Goal: Task Accomplishment & Management: Manage account settings

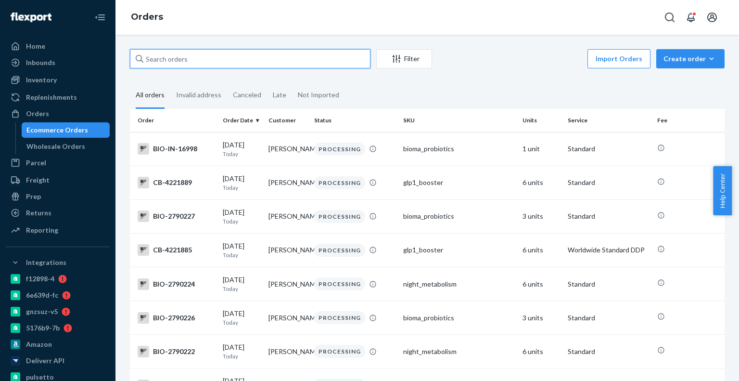
click at [248, 57] on input "text" at bounding box center [250, 58] width 241 height 19
paste input "CB-4076362-01"
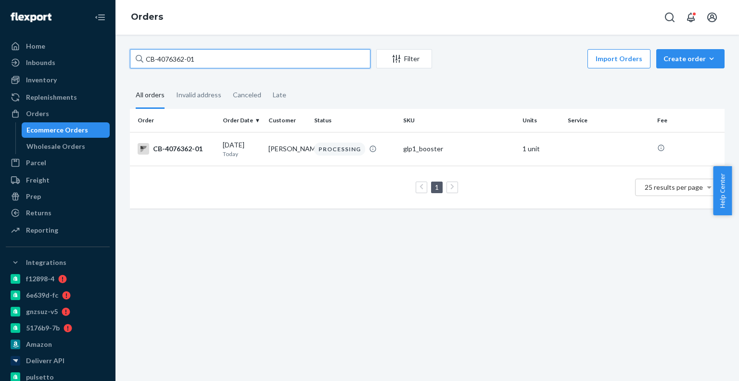
click at [215, 61] on input "CB-4076362-01" at bounding box center [250, 58] width 241 height 19
paste input "4205935"
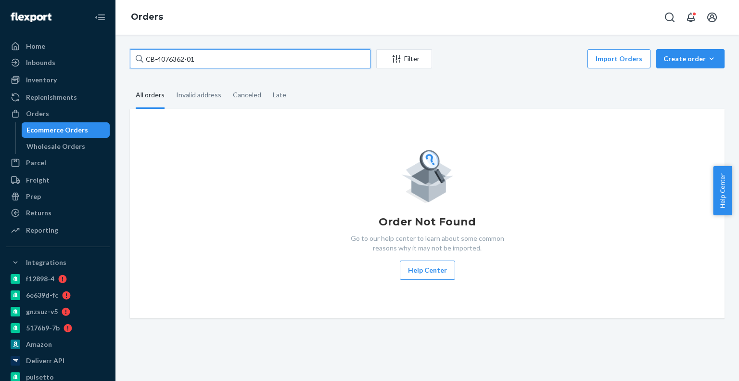
paste input "4205944"
paste input "420595"
paste input "4205935"
type input "4205935"
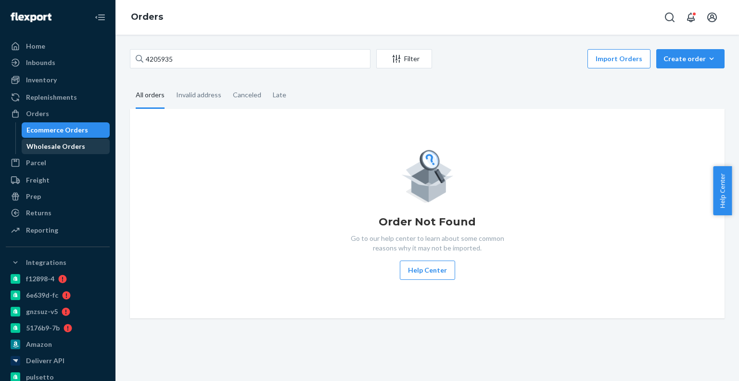
click at [57, 148] on div "Wholesale Orders" at bounding box center [55, 147] width 59 height 10
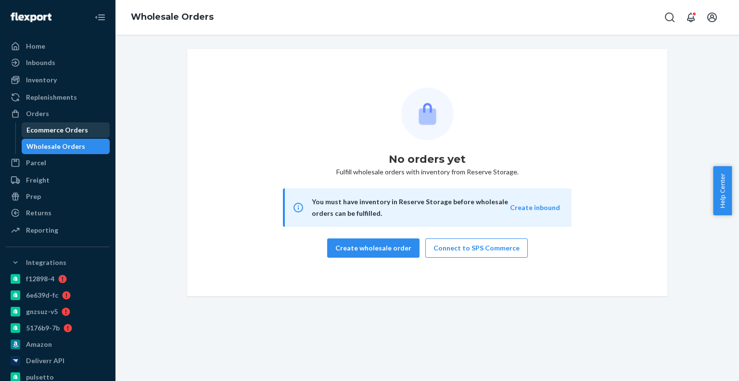
click at [80, 129] on div "Ecommerce Orders" at bounding box center [57, 130] width 62 height 10
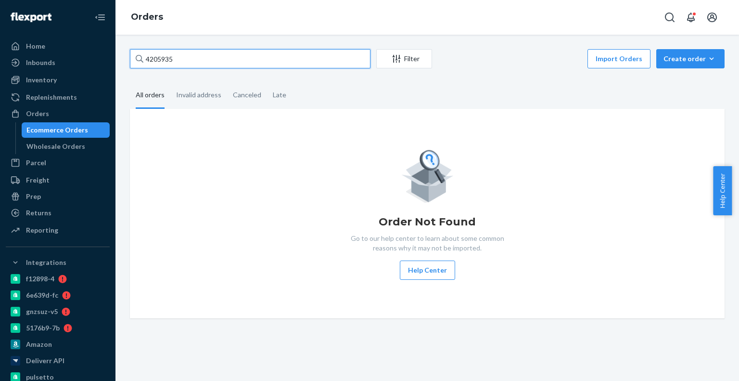
click at [266, 53] on input "4205935" at bounding box center [250, 58] width 241 height 19
paste input "4205935"
click at [266, 53] on input "42059354205935" at bounding box center [250, 58] width 241 height 19
paste input "text"
type input "4205935"
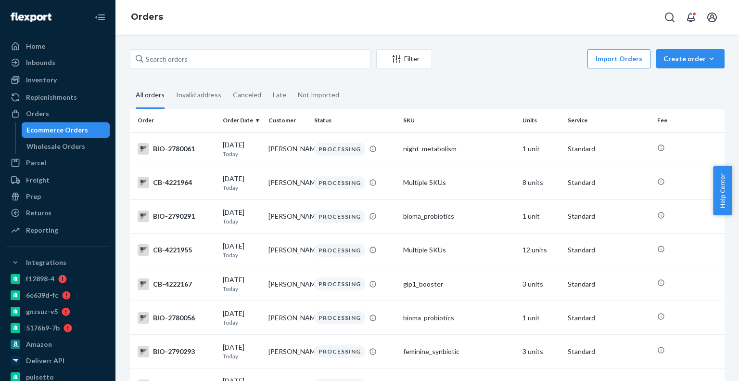
drag, startPoint x: 154, startPoint y: 45, endPoint x: 154, endPoint y: 55, distance: 10.1
click at [154, 48] on div "Filter Import Orders Create order Ecommerce order Removal order All orders Inva…" at bounding box center [428, 208] width 624 height 346
click at [154, 55] on input "text" at bounding box center [250, 58] width 241 height 19
paste input "4205935"
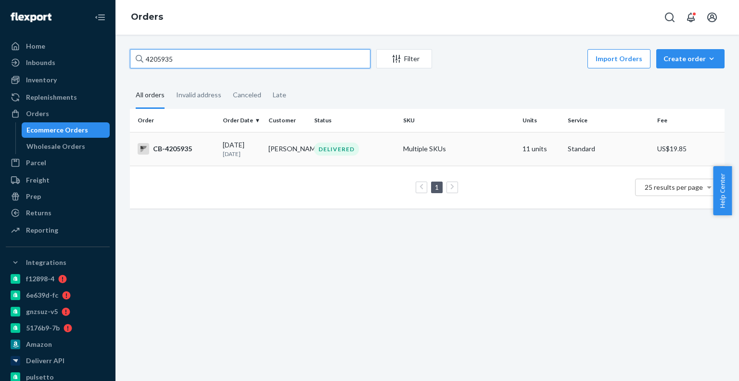
type input "4205935"
click at [265, 141] on td "[PERSON_NAME]" at bounding box center [288, 149] width 46 height 34
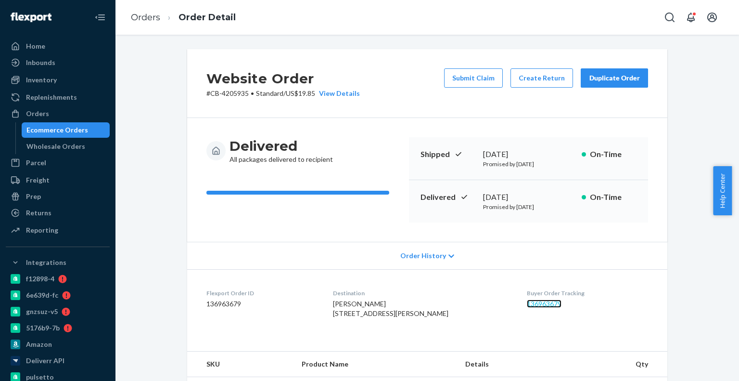
click at [527, 299] on link "136963679" at bounding box center [544, 303] width 35 height 8
click at [536, 77] on button "Create Return" at bounding box center [542, 77] width 63 height 19
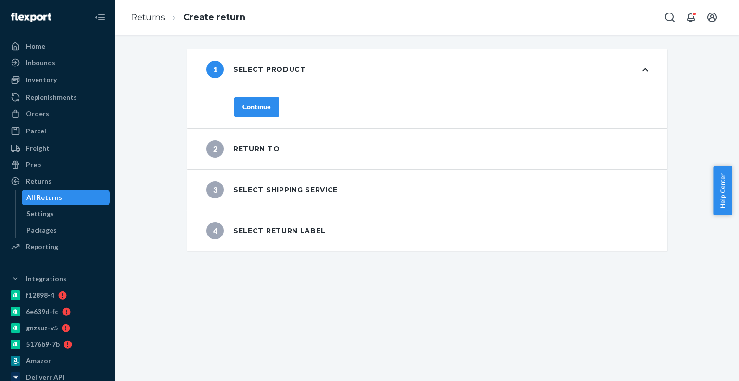
click at [243, 107] on div "Continue" at bounding box center [441, 112] width 452 height 31
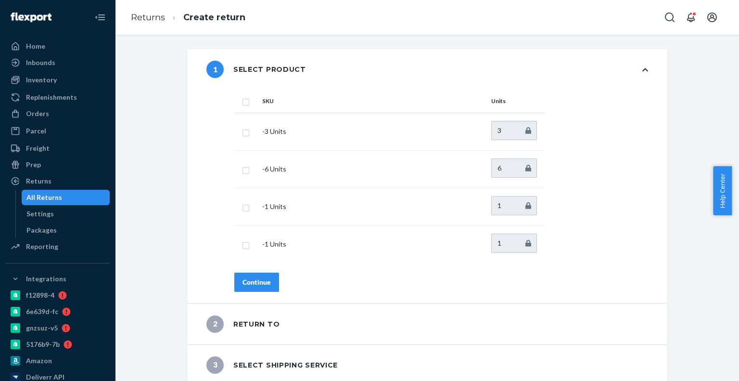
click at [243, 103] on input "checkbox" at bounding box center [246, 101] width 8 height 10
checkbox input "true"
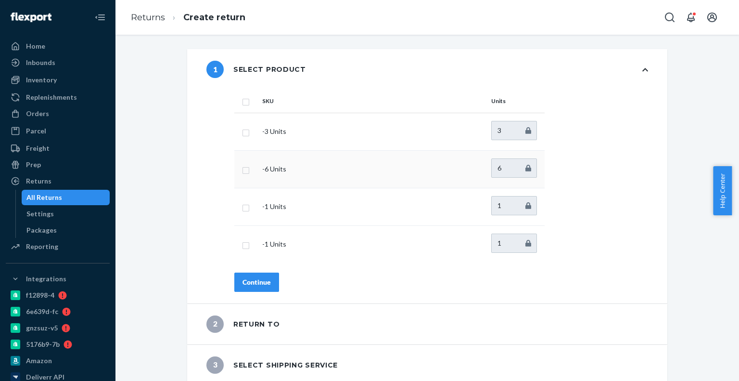
checkbox input "true"
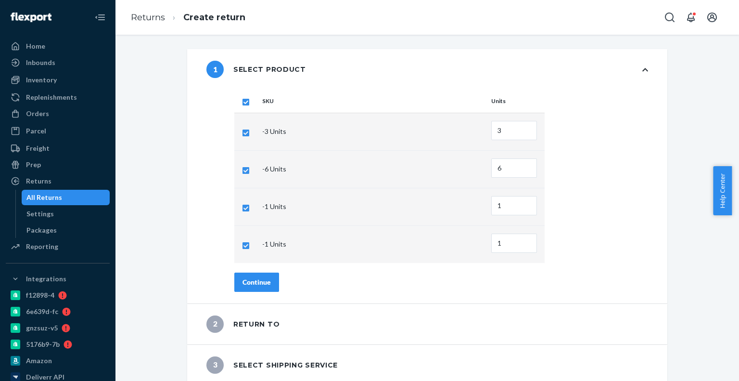
click at [256, 281] on div "Continue" at bounding box center [257, 282] width 28 height 10
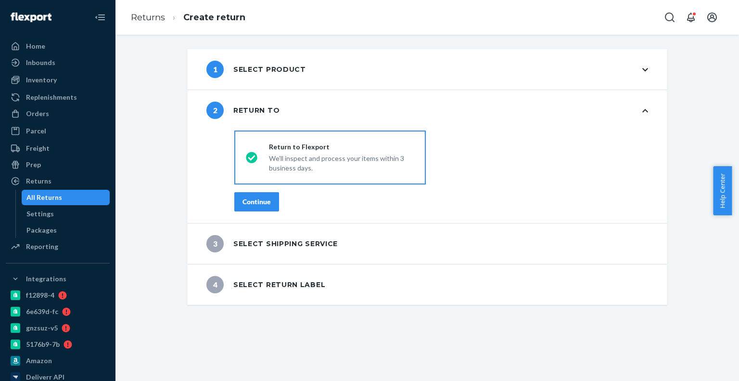
click at [250, 201] on div "Continue" at bounding box center [257, 202] width 28 height 10
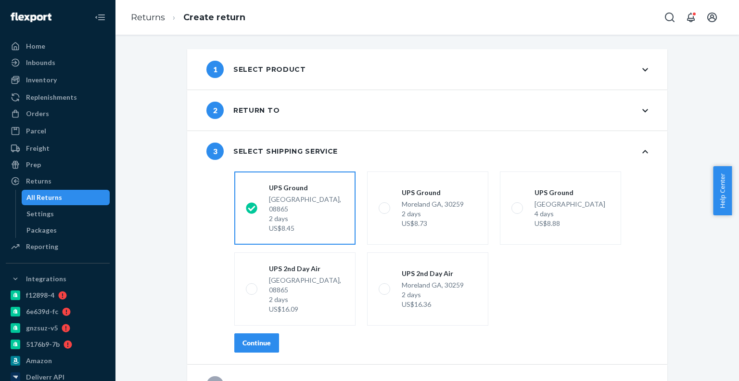
click at [250, 338] on div "Continue" at bounding box center [257, 343] width 28 height 10
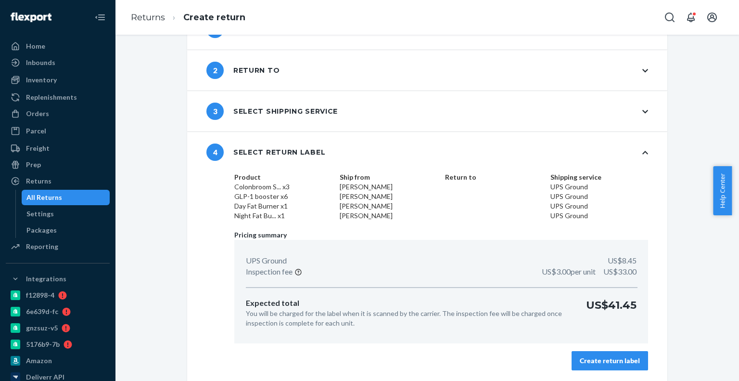
scroll to position [40, 0]
click at [597, 352] on button "Create return label" at bounding box center [610, 359] width 77 height 19
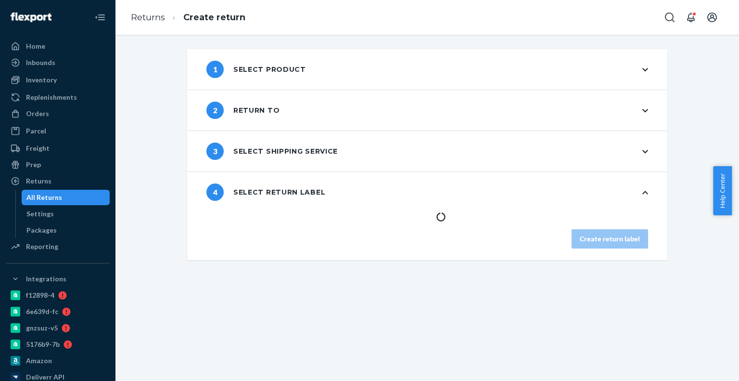
scroll to position [0, 0]
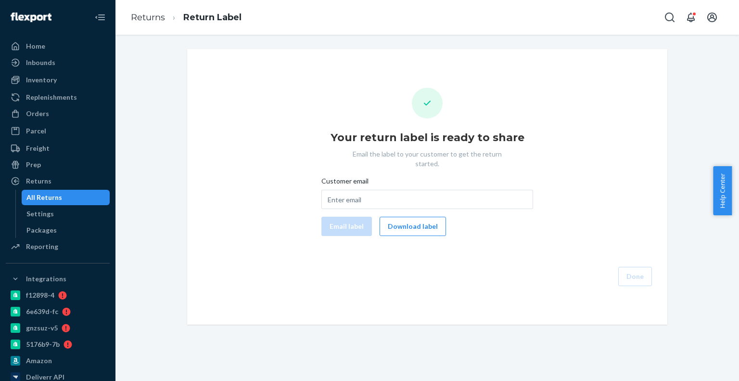
click at [431, 217] on button "Download label" at bounding box center [413, 226] width 66 height 19
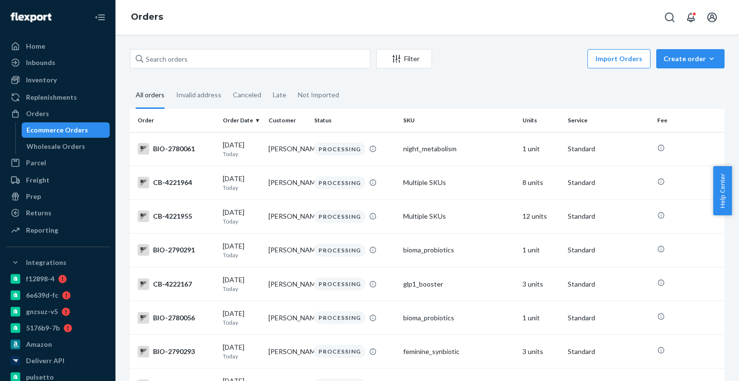
drag, startPoint x: 272, startPoint y: 76, endPoint x: 274, endPoint y: 61, distance: 14.6
click at [274, 61] on input "text" at bounding box center [250, 58] width 241 height 19
paste input "4182396"
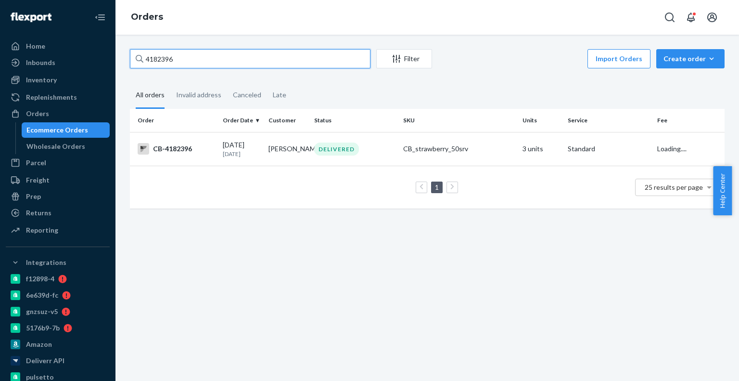
type input "4182396"
click at [272, 150] on td "Mark Rhodes" at bounding box center [288, 149] width 46 height 34
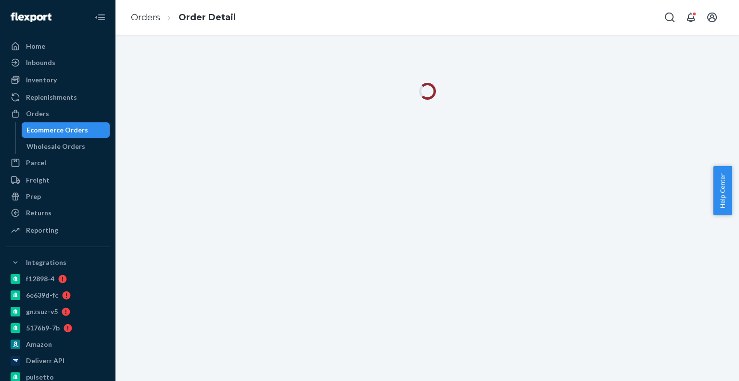
click at [272, 150] on div at bounding box center [428, 208] width 624 height 346
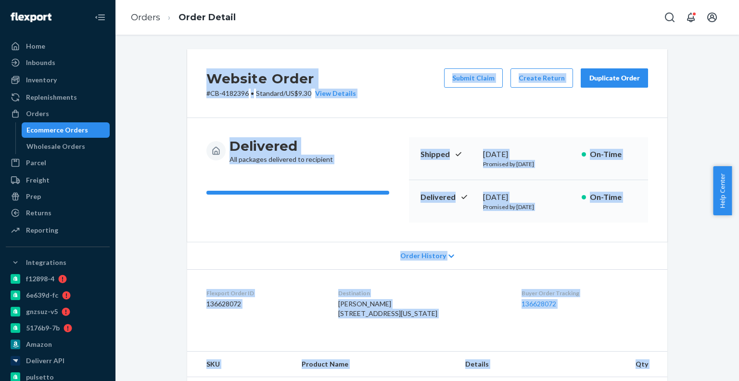
click at [331, 53] on div "Website Order # CB-4182396 • Standard / US$9.30 View Details Submit Claim Creat…" at bounding box center [427, 83] width 480 height 69
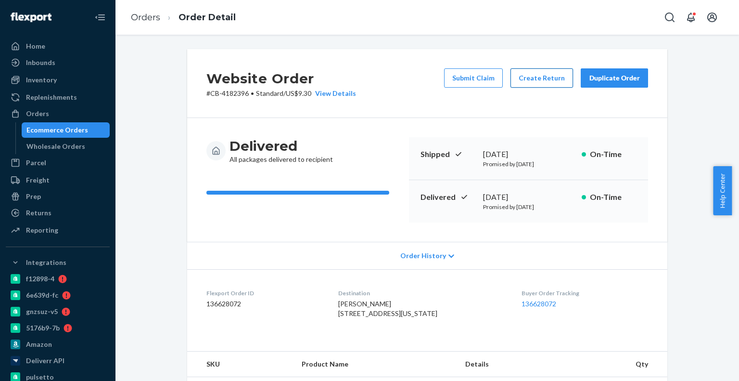
click at [524, 77] on button "Create Return" at bounding box center [542, 77] width 63 height 19
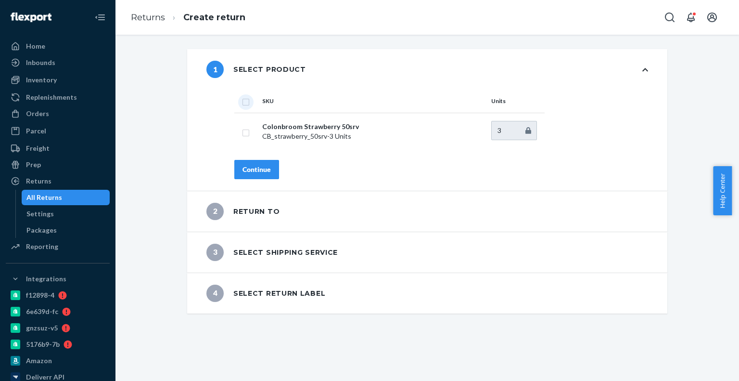
click at [242, 101] on input "checkbox" at bounding box center [246, 101] width 8 height 10
checkbox input "true"
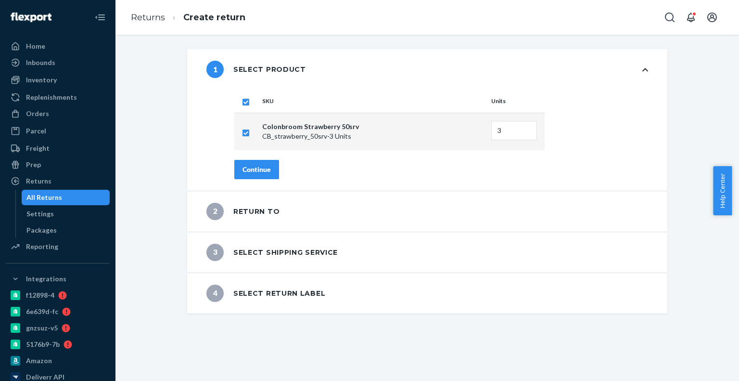
click at [258, 175] on button "Continue" at bounding box center [256, 169] width 45 height 19
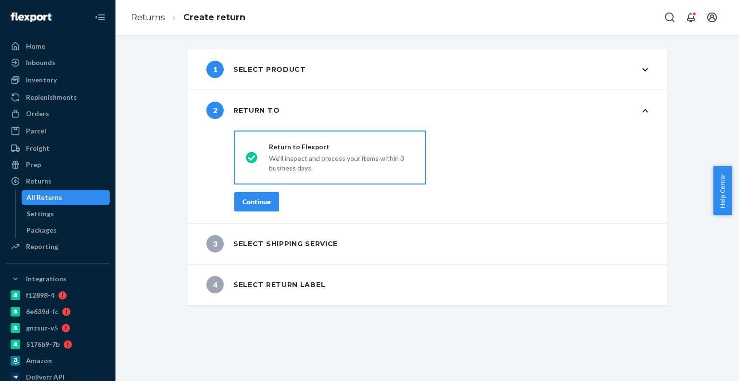
click at [258, 198] on div "Continue" at bounding box center [257, 202] width 28 height 10
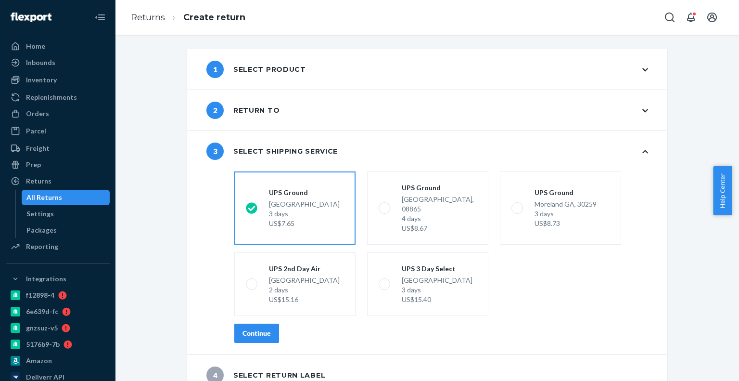
click at [245, 323] on button "Continue" at bounding box center [256, 332] width 45 height 19
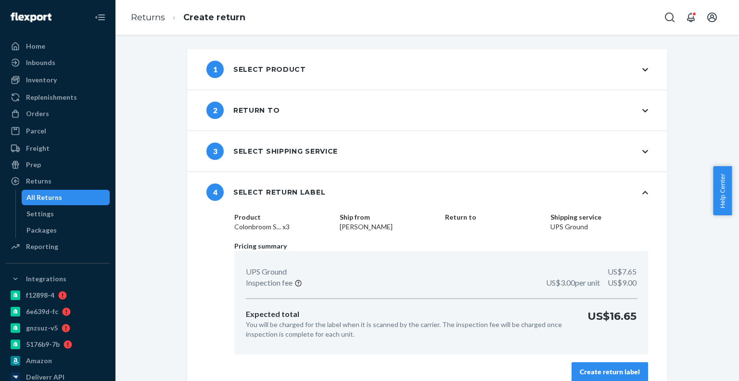
click at [595, 365] on button "Create return label" at bounding box center [610, 371] width 77 height 19
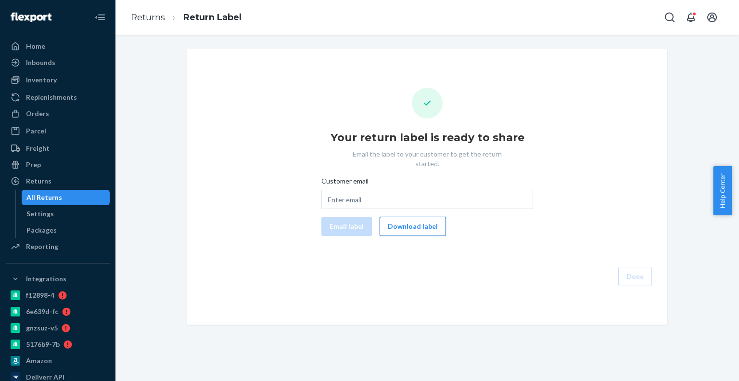
click at [421, 221] on button "Download label" at bounding box center [413, 226] width 66 height 19
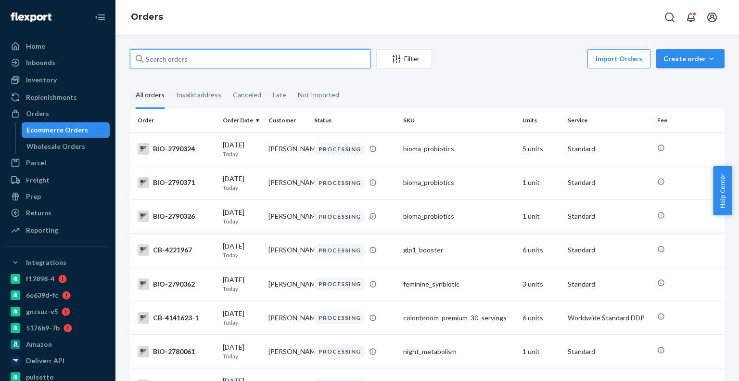
click at [147, 49] on input "text" at bounding box center [250, 58] width 241 height 19
paste input "4201335"
type input "4201335"
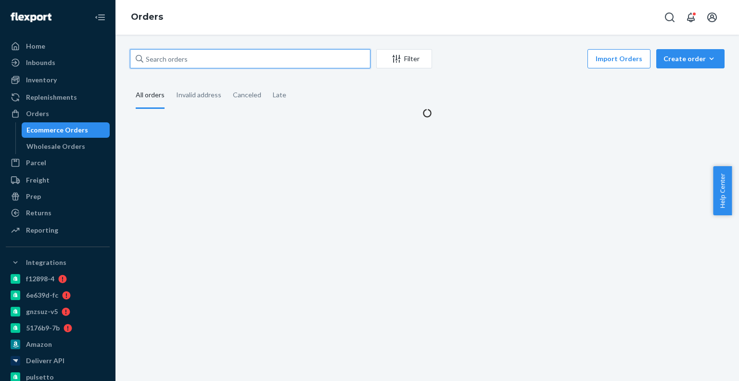
paste input "4201335"
type input "4201335"
paste input "4201321"
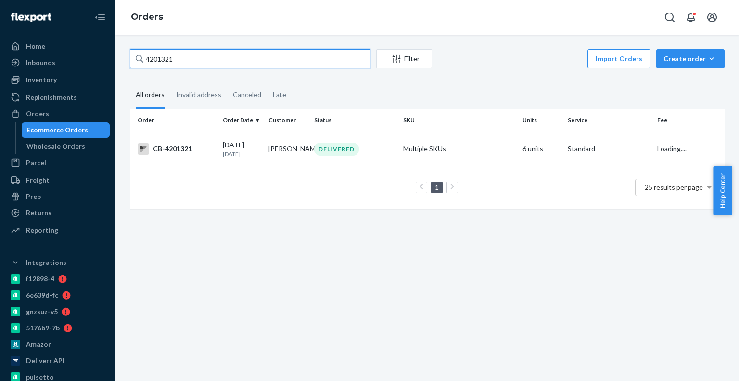
type input "4201321"
click at [293, 155] on td "Debbie Anderson" at bounding box center [288, 149] width 46 height 34
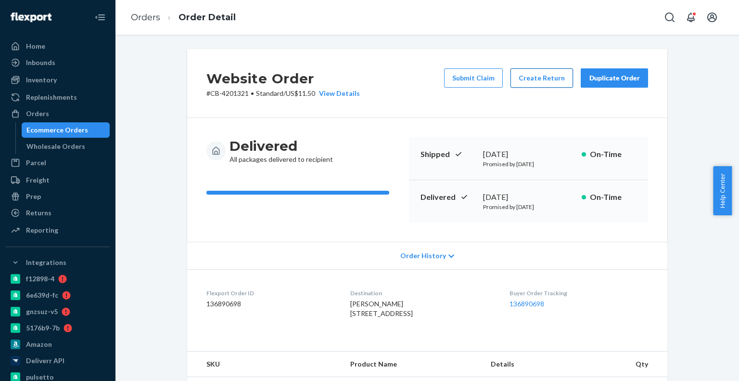
click at [522, 84] on button "Create Return" at bounding box center [542, 77] width 63 height 19
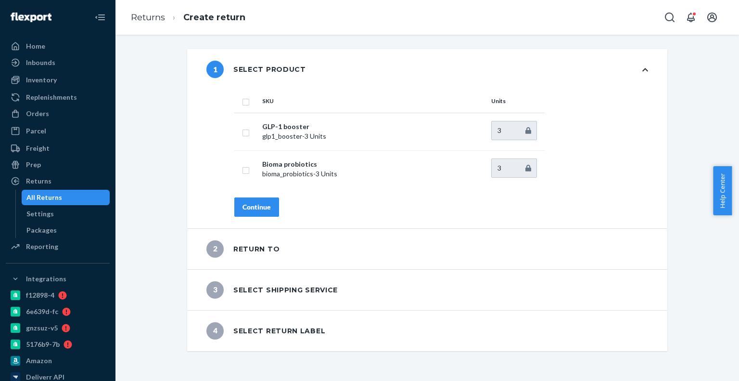
click at [246, 100] on th at bounding box center [246, 101] width 24 height 23
click at [242, 103] on input "checkbox" at bounding box center [246, 101] width 8 height 10
checkbox input "true"
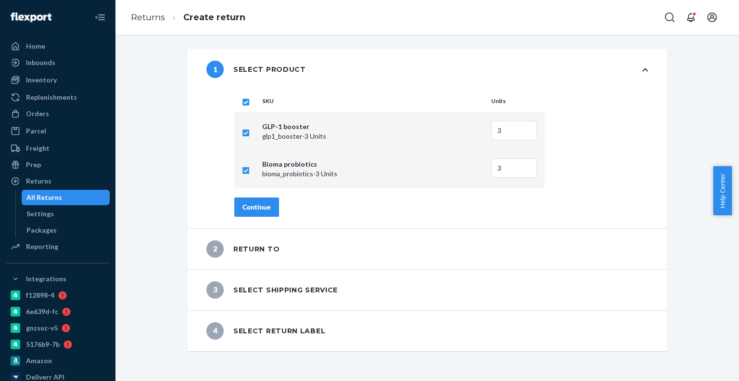
click at [251, 206] on div "Continue" at bounding box center [257, 207] width 28 height 10
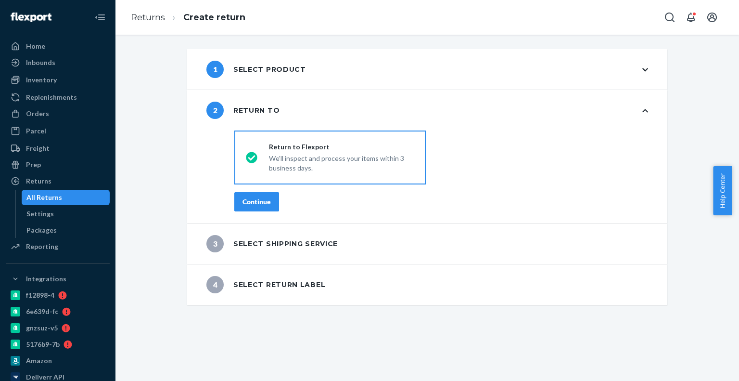
click at [270, 225] on div "3 Select shipping service" at bounding box center [427, 243] width 480 height 40
click at [267, 212] on div "destinationsRadioGroup Return to Flexport We'll inspect and process your items …" at bounding box center [441, 175] width 452 height 96
click at [268, 205] on button "Continue" at bounding box center [256, 201] width 45 height 19
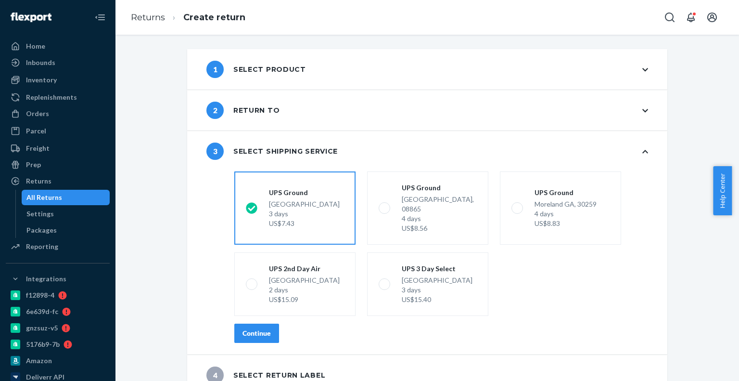
click at [255, 309] on fieldset "shippingRatesRadioGroup UPS Ground Highland CA, 92346 3 days US$7.43 UPS Ground…" at bounding box center [442, 244] width 426 height 152
click at [254, 323] on button "Continue" at bounding box center [256, 332] width 45 height 19
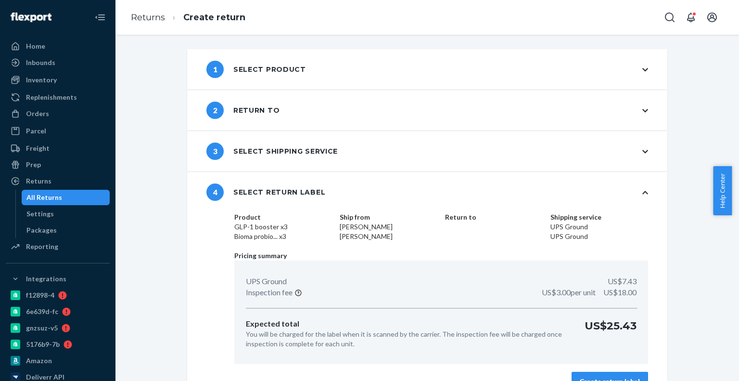
click at [593, 375] on button "Create return label" at bounding box center [610, 381] width 77 height 19
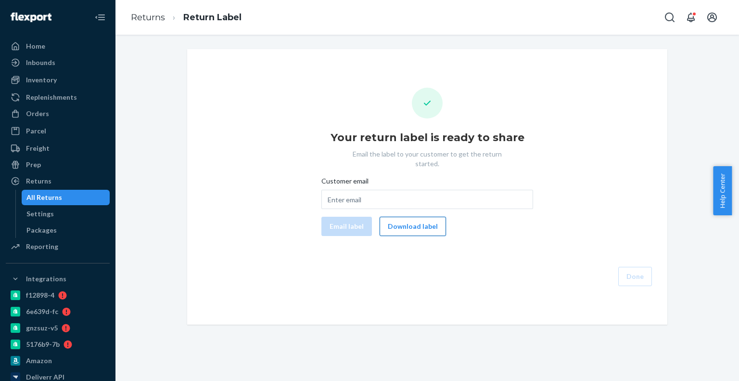
click at [433, 217] on button "Download label" at bounding box center [413, 226] width 66 height 19
